Goal: Task Accomplishment & Management: Manage account settings

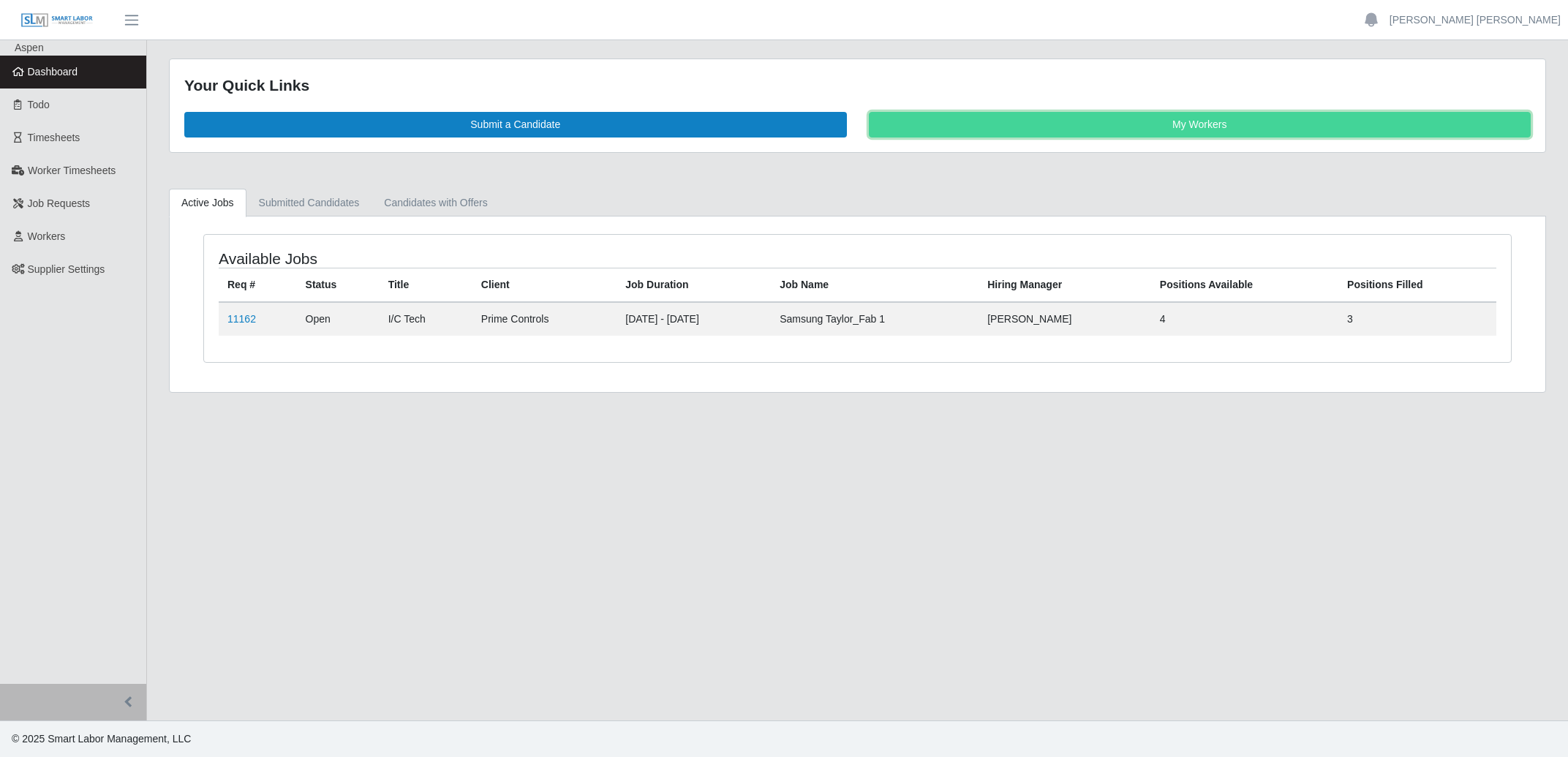
click at [1009, 117] on link "My Workers" at bounding box center [1200, 124] width 663 height 25
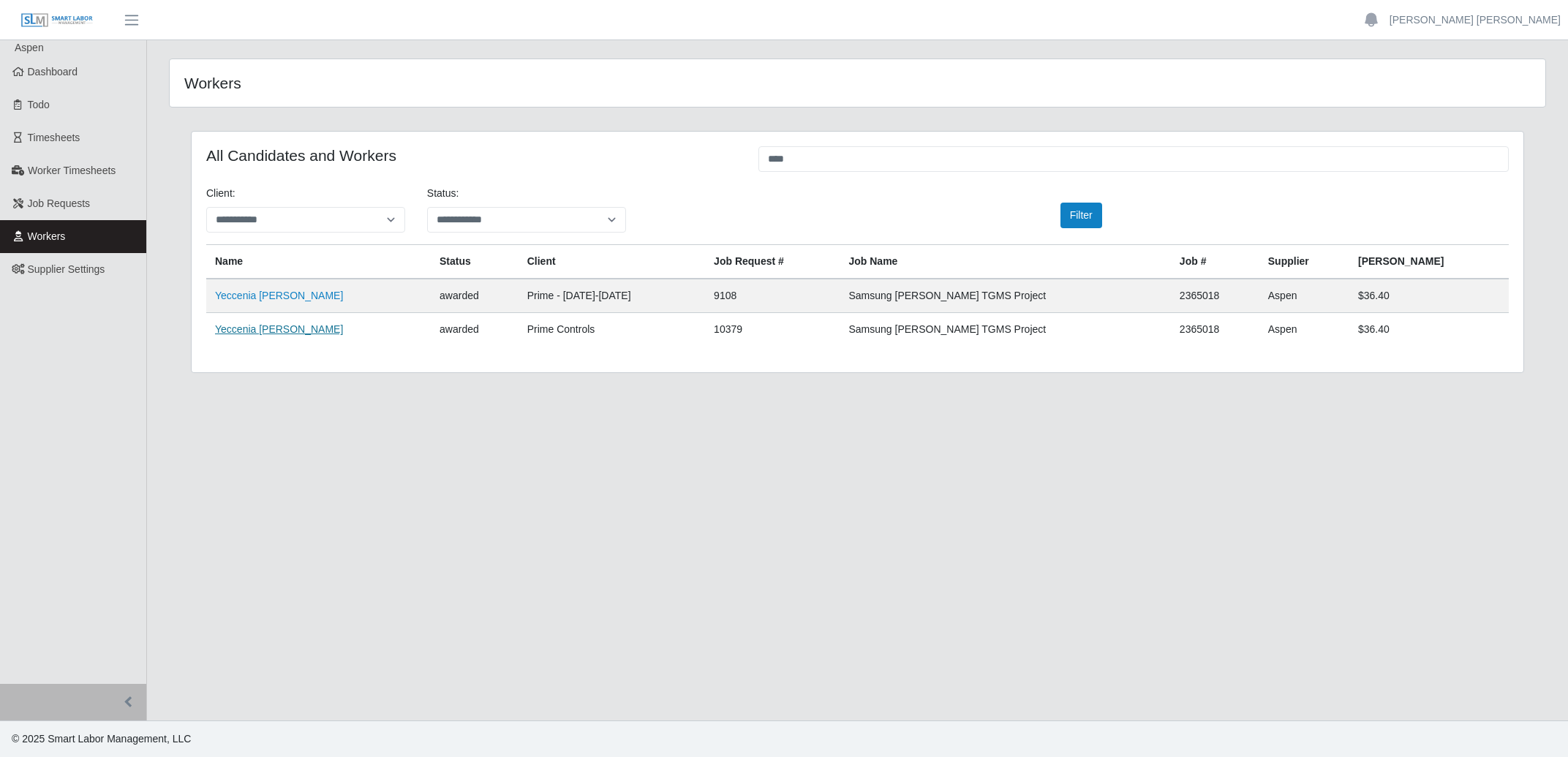
type input "****"
click at [275, 328] on link "Yeccenia [PERSON_NAME]" at bounding box center [279, 329] width 128 height 12
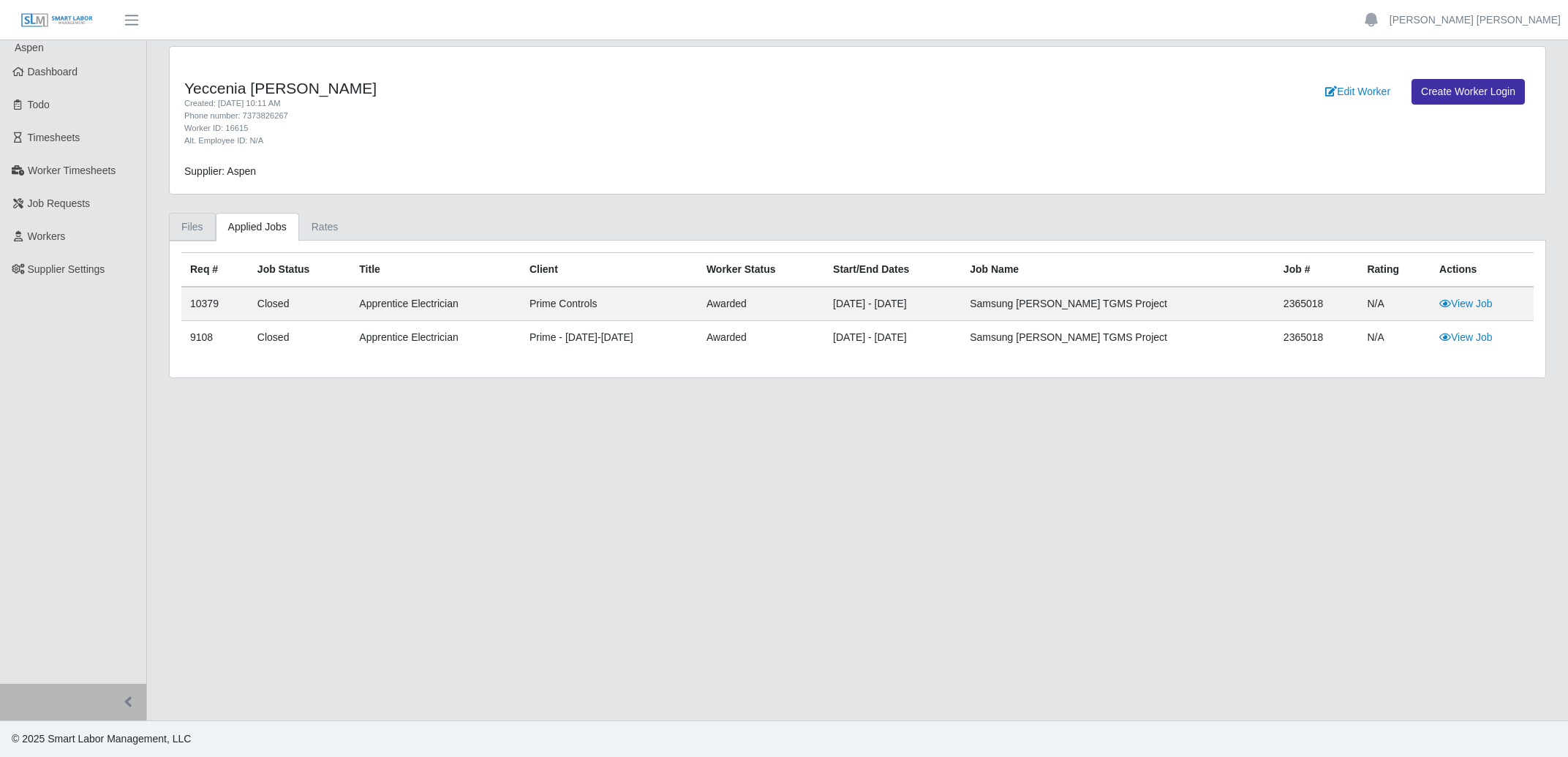
click at [199, 230] on link "Files" at bounding box center [192, 227] width 47 height 28
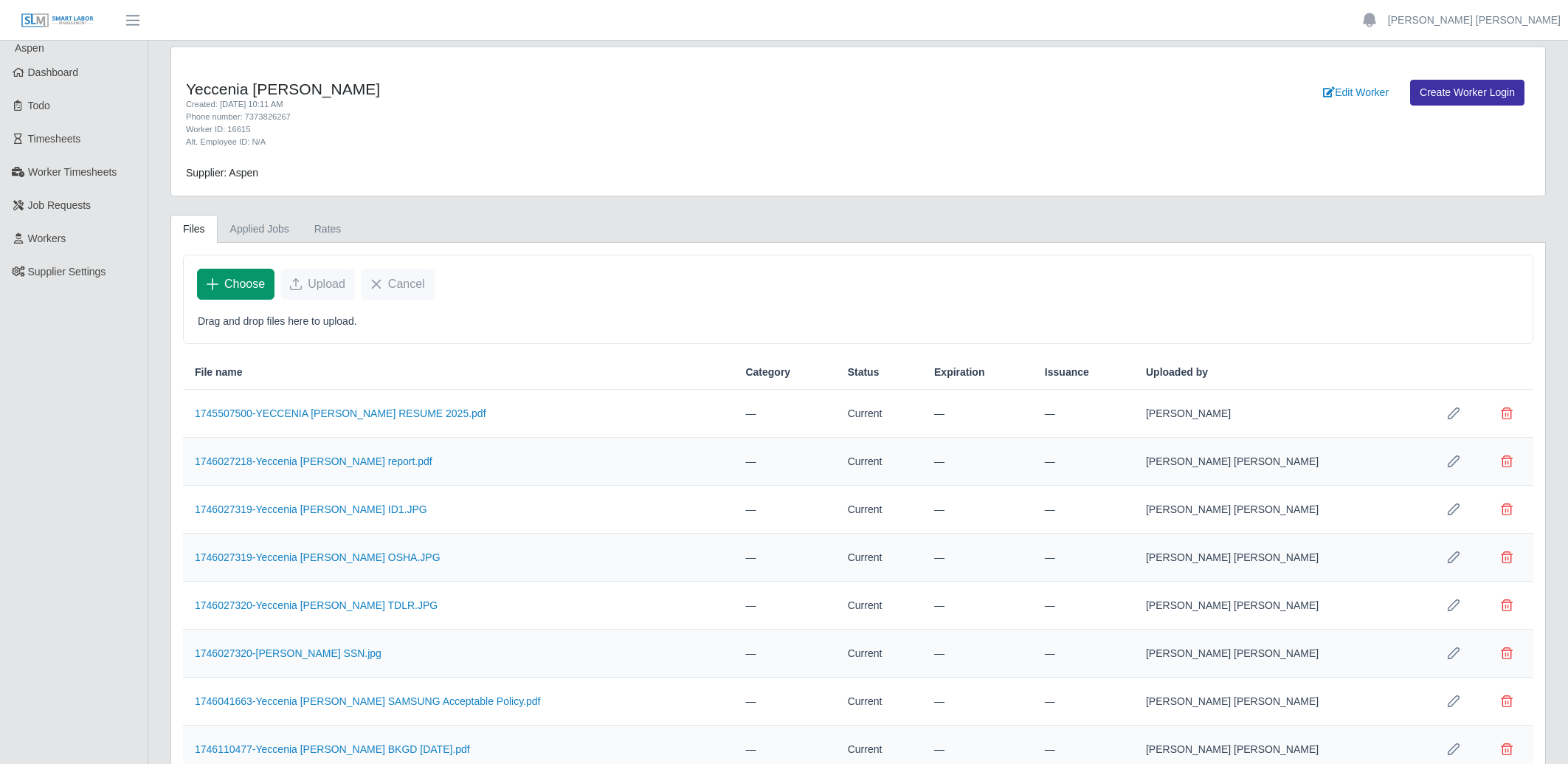
click at [242, 288] on span "Choose" at bounding box center [244, 284] width 41 height 18
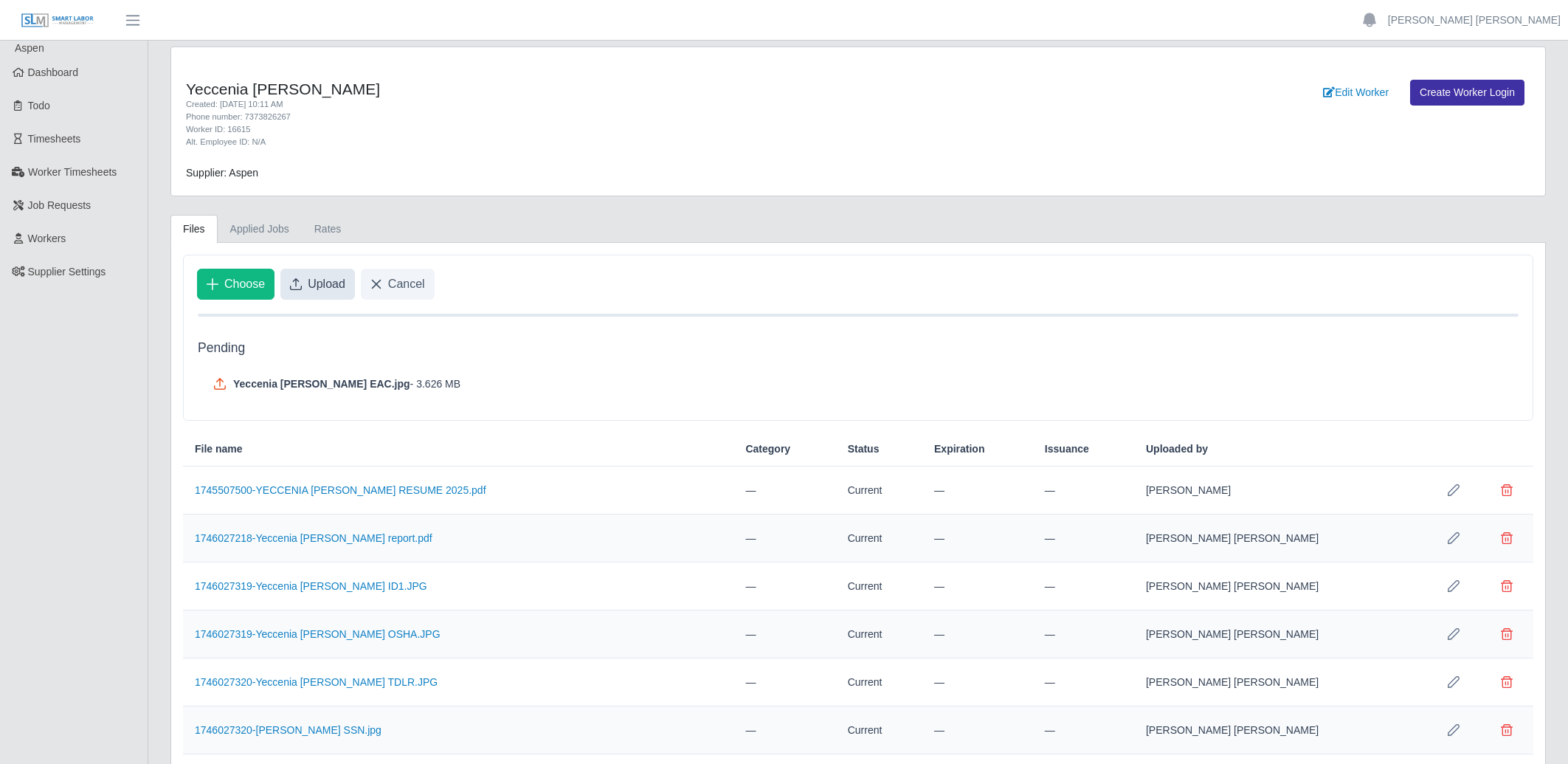
click at [324, 289] on span "Upload" at bounding box center [326, 284] width 38 height 18
